Goal: Transaction & Acquisition: Purchase product/service

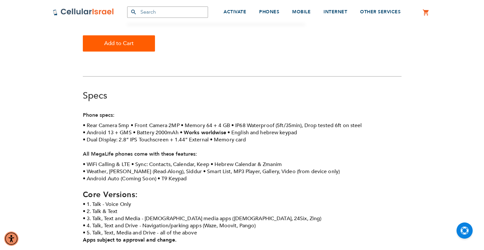
scroll to position [213, 0]
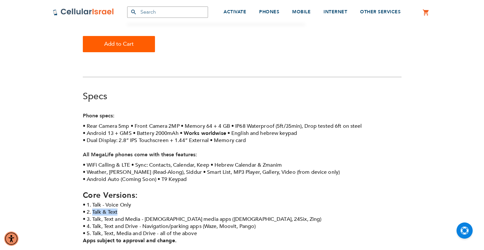
drag, startPoint x: 119, startPoint y: 145, endPoint x: 94, endPoint y: 145, distance: 25.2
click at [94, 208] on li "2. Talk & Text" at bounding box center [242, 211] width 319 height 7
click at [134, 208] on li "2. Talk & Text" at bounding box center [242, 211] width 319 height 7
drag, startPoint x: 131, startPoint y: 138, endPoint x: 143, endPoint y: 136, distance: 12.1
click at [143, 201] on li "1. Talk - Voice Only" at bounding box center [242, 204] width 319 height 7
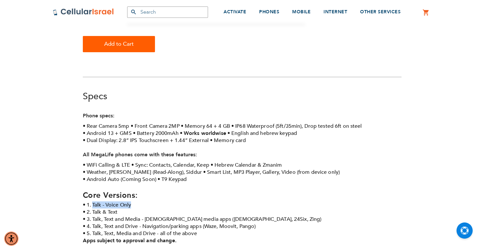
drag, startPoint x: 132, startPoint y: 138, endPoint x: 93, endPoint y: 137, distance: 38.5
click at [93, 201] on li "1. Talk - Voice Only" at bounding box center [242, 204] width 319 height 7
drag, startPoint x: 93, startPoint y: 137, endPoint x: 137, endPoint y: 137, distance: 44.0
click at [138, 201] on li "1. Talk - Voice Only" at bounding box center [242, 204] width 319 height 7
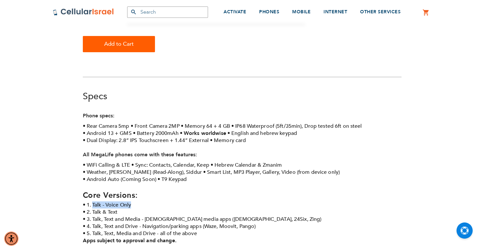
click at [137, 201] on li "1. Talk - Voice Only" at bounding box center [242, 204] width 319 height 7
drag, startPoint x: 137, startPoint y: 137, endPoint x: 93, endPoint y: 141, distance: 44.2
click at [93, 201] on li "1. Talk - Voice Only" at bounding box center [242, 204] width 319 height 7
drag, startPoint x: 93, startPoint y: 140, endPoint x: 134, endPoint y: 137, distance: 41.3
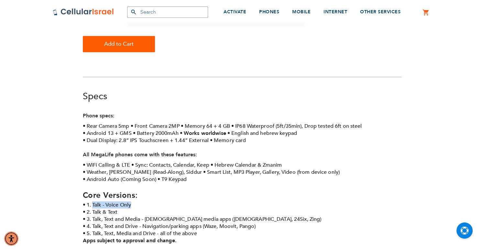
click at [134, 201] on li "1. Talk - Voice Only" at bounding box center [242, 204] width 319 height 7
drag, startPoint x: 134, startPoint y: 137, endPoint x: 93, endPoint y: 139, distance: 41.1
click at [93, 201] on li "1. Talk - Voice Only" at bounding box center [242, 204] width 319 height 7
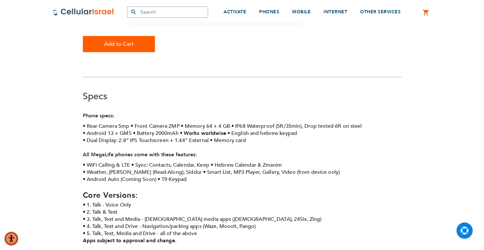
click at [94, 201] on li "1. Talk - Voice Only" at bounding box center [242, 204] width 319 height 7
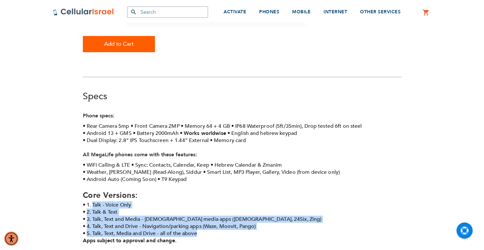
drag, startPoint x: 93, startPoint y: 138, endPoint x: 203, endPoint y: 169, distance: 113.6
click at [203, 201] on ul "1. Talk - Voice Only 2. Talk & Text 3. Talk, Text and Media - [DEMOGRAPHIC_DATA…" at bounding box center [242, 222] width 319 height 43
click at [203, 229] on li "5. Talk, Text, Media and Drive - all of the above Apps subject to approval and …" at bounding box center [242, 236] width 319 height 14
drag, startPoint x: 82, startPoint y: 138, endPoint x: 200, endPoint y: 164, distance: 121.6
click at [200, 164] on div "290 MEGALIFE F1 Core Works worldwide, Choose between limited apps options Click…" at bounding box center [242, 51] width 328 height 418
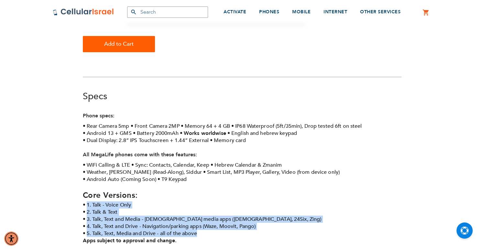
click at [201, 229] on li "5. Talk, Text, Media and Drive - all of the above Apps subject to approval and …" at bounding box center [242, 236] width 319 height 14
drag, startPoint x: 201, startPoint y: 166, endPoint x: 135, endPoint y: 154, distance: 67.2
click at [135, 201] on ul "1. Talk - Voice Only 2. Talk & Text 3. Talk, Text and Media - [DEMOGRAPHIC_DATA…" at bounding box center [242, 222] width 319 height 43
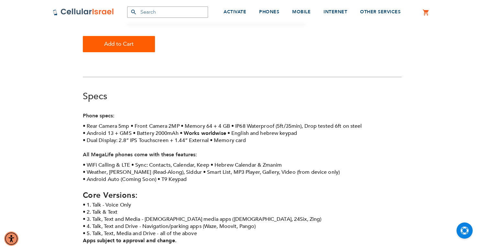
click at [92, 201] on li "1. Talk - Voice Only" at bounding box center [242, 204] width 319 height 7
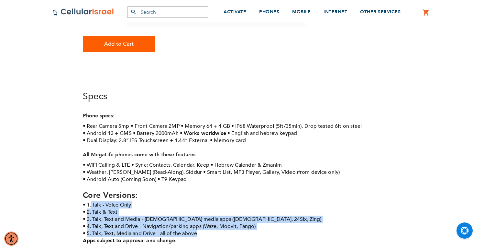
drag, startPoint x: 92, startPoint y: 139, endPoint x: 203, endPoint y: 166, distance: 114.4
click at [203, 201] on ul "1. Talk - Voice Only 2. Talk & Text 3. Talk, Text and Media - [DEMOGRAPHIC_DATA…" at bounding box center [242, 222] width 319 height 43
click at [203, 229] on li "5. Talk, Text, Media and Drive - all of the above Apps subject to approval and …" at bounding box center [242, 236] width 319 height 14
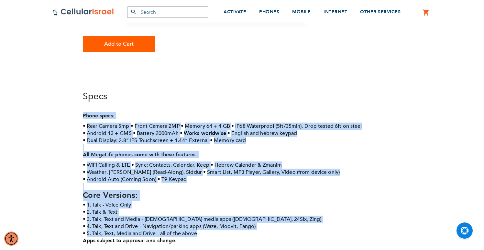
drag, startPoint x: 203, startPoint y: 166, endPoint x: 42, endPoint y: 46, distance: 200.6
click at [42, 45] on div "SEMINARY YESHIVA TOURIST OLIM COUPLES Support [PHONE_NUMBER] / [PHONE_NUMBER] L…" at bounding box center [242, 177] width 484 height 780
click at [42, 46] on div "SEMINARY YESHIVA TOURIST OLIM COUPLES Support [PHONE_NUMBER] / [PHONE_NUMBER] L…" at bounding box center [242, 177] width 484 height 780
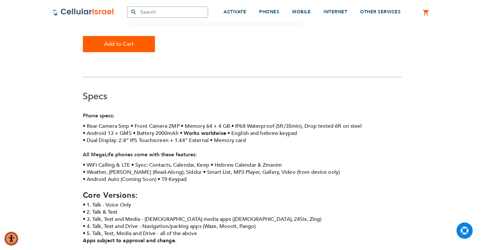
drag, startPoint x: 42, startPoint y: 46, endPoint x: 82, endPoint y: 46, distance: 39.5
click at [81, 46] on div "SEMINARY YESHIVA TOURIST OLIM COUPLES Support [PHONE_NUMBER] / [PHONE_NUMBER] L…" at bounding box center [242, 177] width 484 height 780
click at [82, 46] on div "290 MEGALIFE F1 Core Works worldwide, Choose between limited apps options Click…" at bounding box center [242, 51] width 328 height 418
drag, startPoint x: 81, startPoint y: 31, endPoint x: 257, endPoint y: 197, distance: 242.5
click at [257, 197] on div "SEMINARY YESHIVA TOURIST OLIM COUPLES Support [PHONE_NUMBER] / [PHONE_NUMBER] L…" at bounding box center [242, 177] width 484 height 780
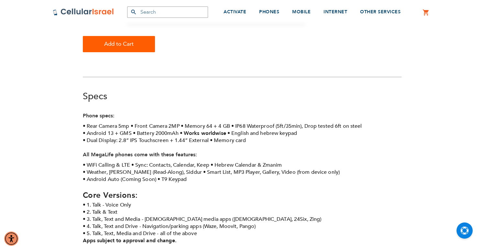
click at [254, 196] on div "SEMINARY YESHIVA TOURIST OLIM COUPLES Support [PHONE_NUMBER] / [PHONE_NUMBER] L…" at bounding box center [242, 177] width 484 height 780
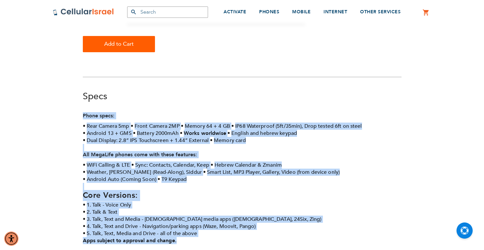
drag, startPoint x: 249, startPoint y: 192, endPoint x: 62, endPoint y: 39, distance: 241.0
click at [63, 39] on div "SEMINARY YESHIVA TOURIST OLIM COUPLES Support [PHONE_NUMBER] / [PHONE_NUMBER] L…" at bounding box center [242, 177] width 484 height 780
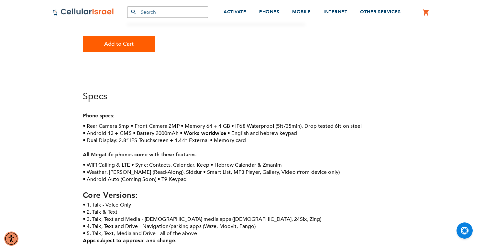
click at [82, 46] on div "290 MEGALIFE F1 Core Works worldwide, Choose between limited apps options Click…" at bounding box center [242, 51] width 328 height 418
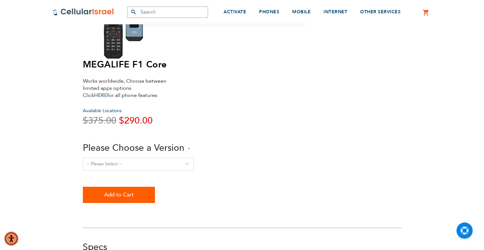
scroll to position [60, 0]
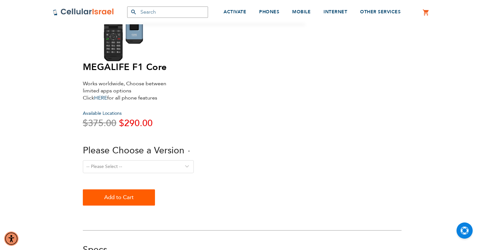
select select "Version 5. Talk, Text, Media and drive - includes all apps mentioned above"
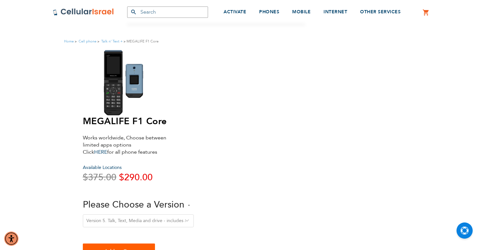
scroll to position [0, 0]
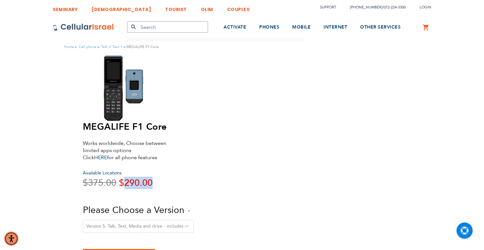
drag, startPoint x: 236, startPoint y: 117, endPoint x: 265, endPoint y: 118, distance: 29.8
click at [265, 177] on div "Special Price $290.00 Regular Price $375.00" at bounding box center [196, 182] width 227 height 11
drag, startPoint x: 231, startPoint y: 114, endPoint x: 262, endPoint y: 115, distance: 31.4
click at [153, 176] on span "$290.00" at bounding box center [136, 182] width 34 height 12
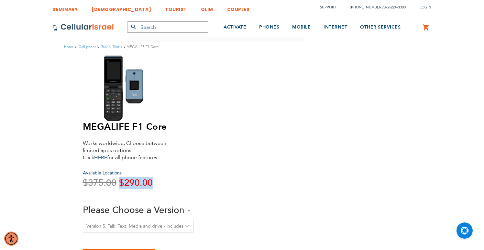
click at [264, 177] on div "Special Price $290.00 Regular Price $375.00" at bounding box center [196, 182] width 227 height 11
click at [266, 177] on div "Special Price $290.00 Regular Price $375.00" at bounding box center [196, 182] width 227 height 11
click at [301, 123] on div "MEGALIFE F1 Core Works worldwide, Choose between limited apps options Click HER…" at bounding box center [196, 193] width 227 height 144
